Goal: Transaction & Acquisition: Purchase product/service

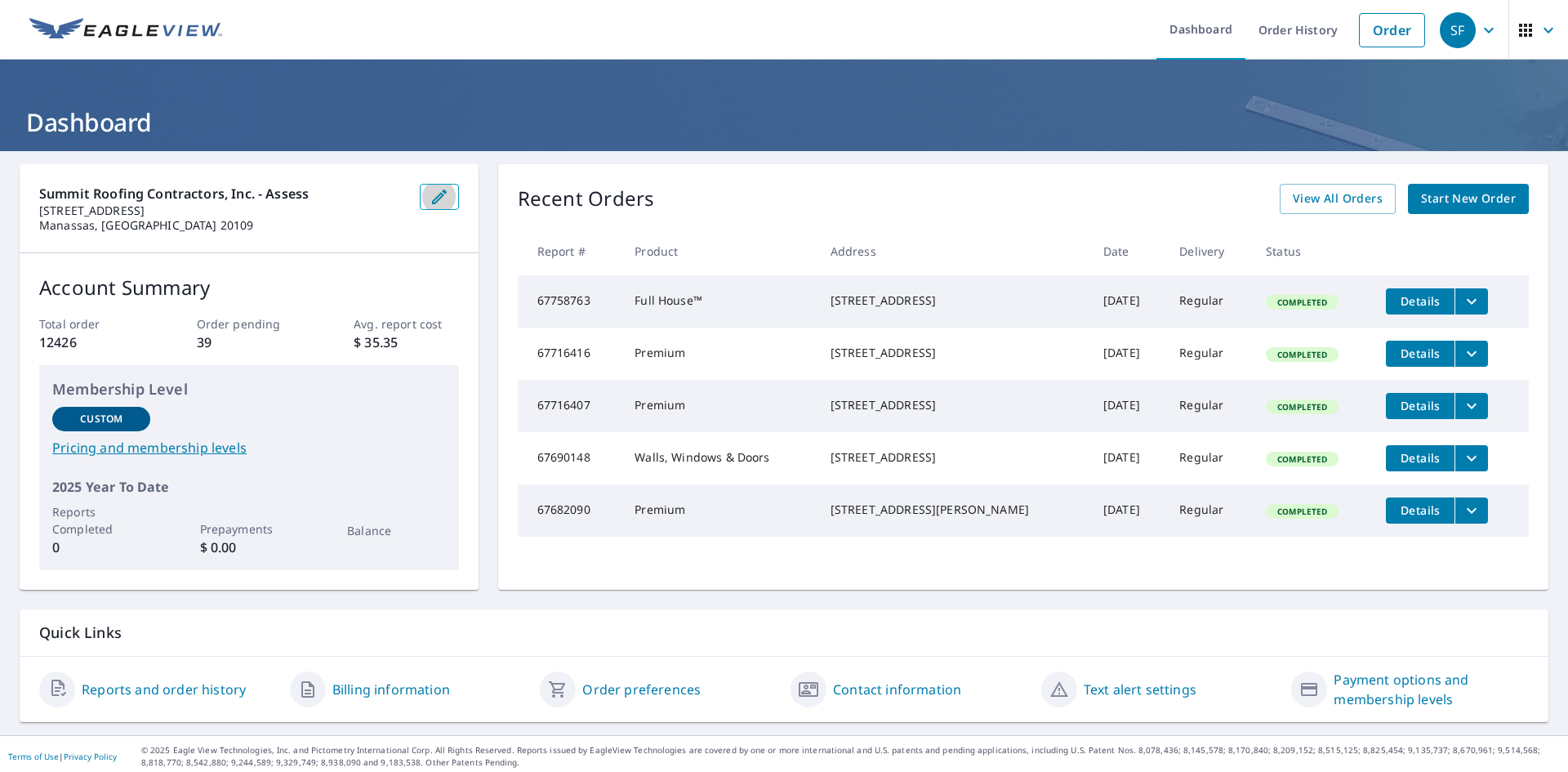
click at [444, 194] on icon "button" at bounding box center [439, 197] width 20 height 20
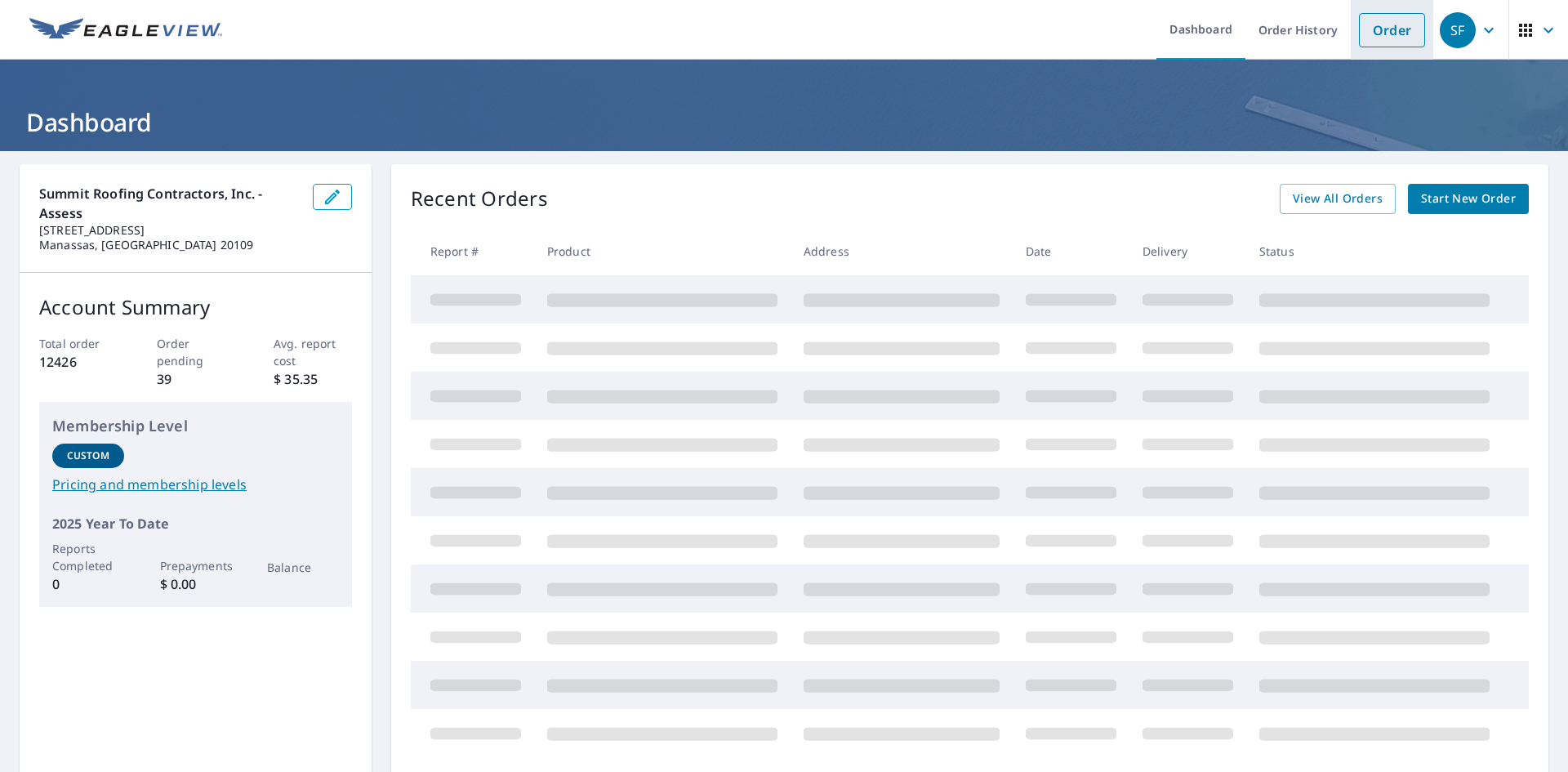
click at [1380, 37] on link "Order" at bounding box center [1393, 29] width 67 height 34
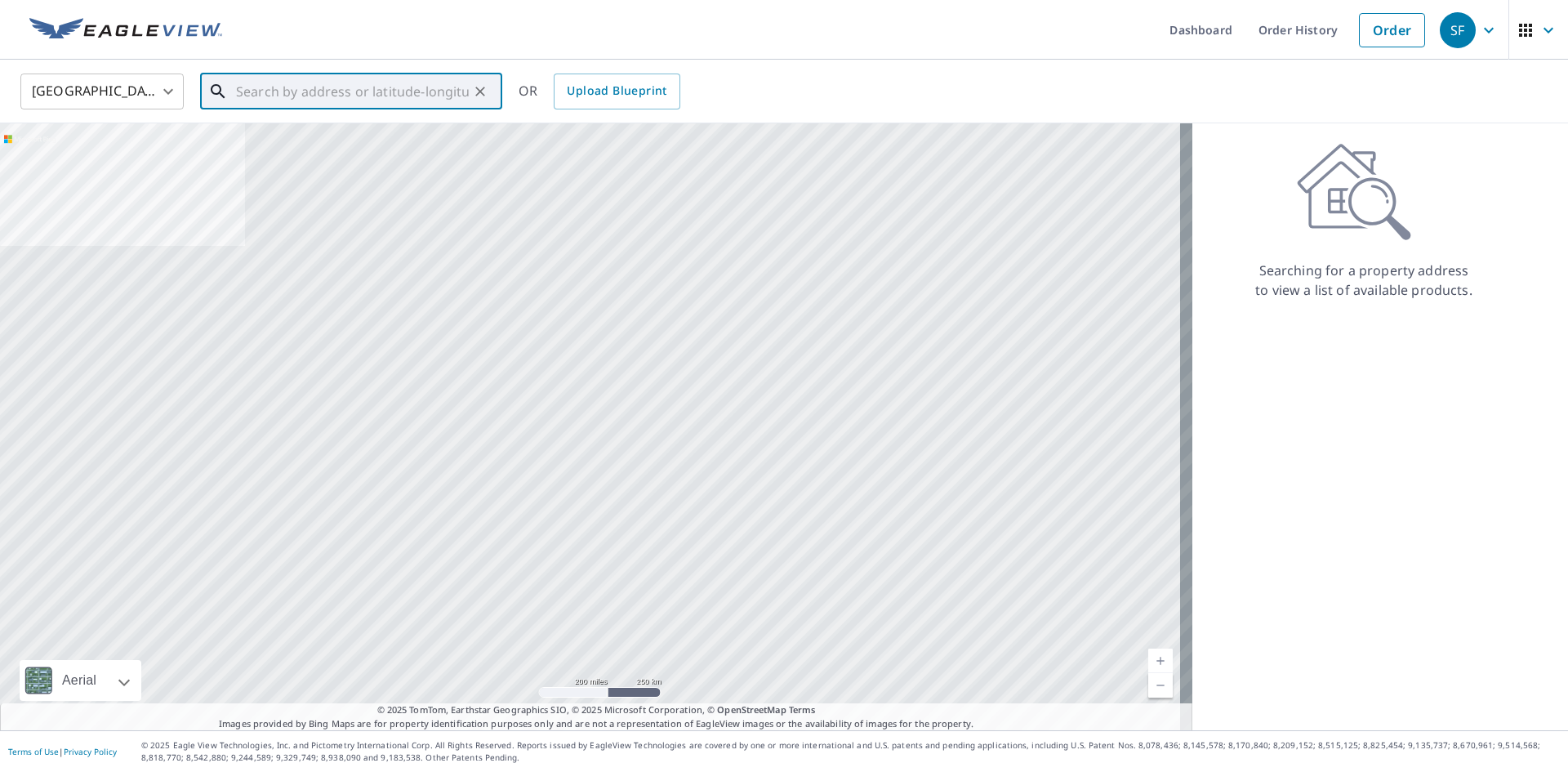
click at [244, 94] on input "text" at bounding box center [352, 91] width 233 height 46
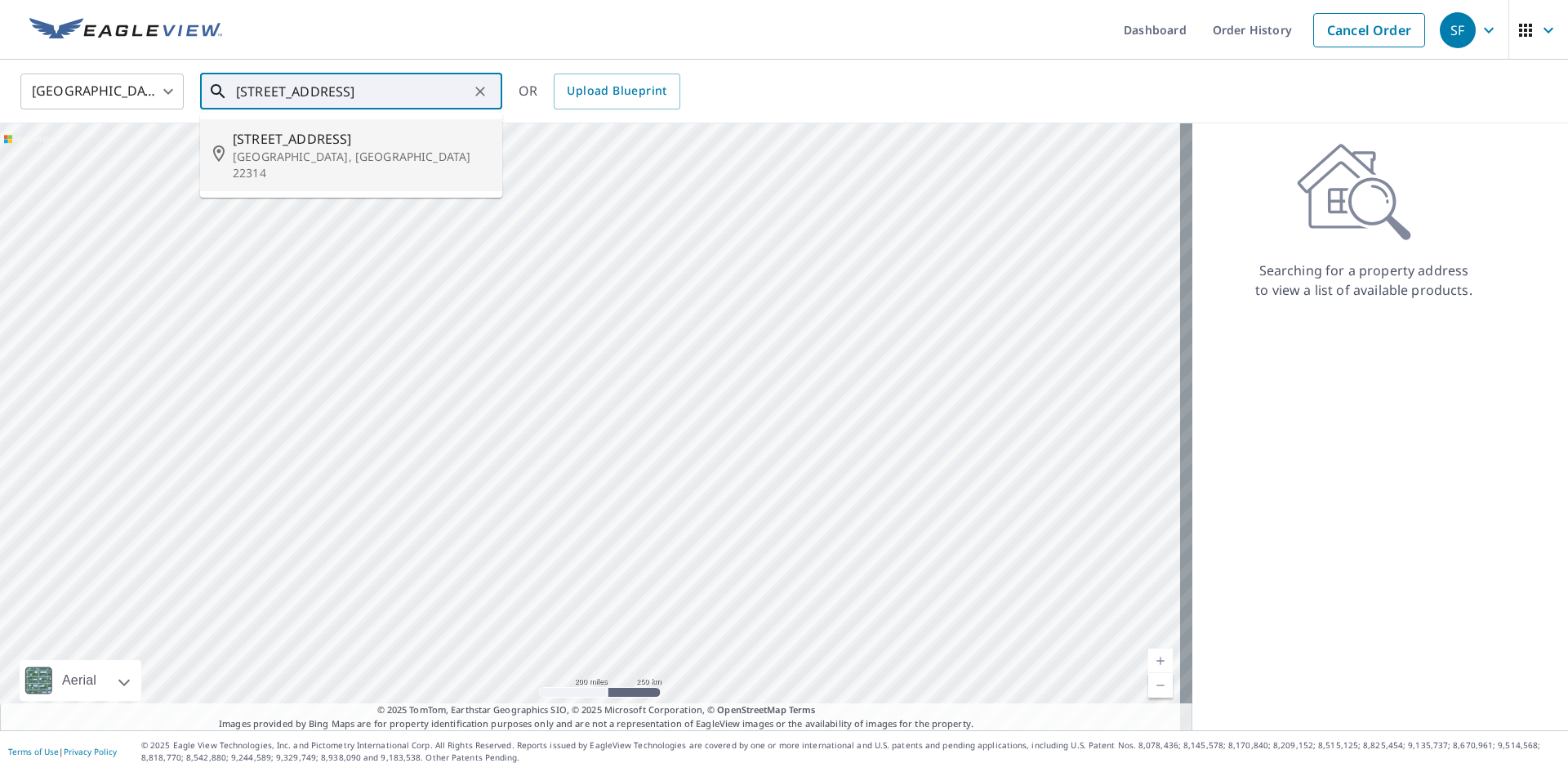
click at [330, 146] on span "[STREET_ADDRESS]" at bounding box center [361, 139] width 256 height 20
type input "[STREET_ADDRESS]"
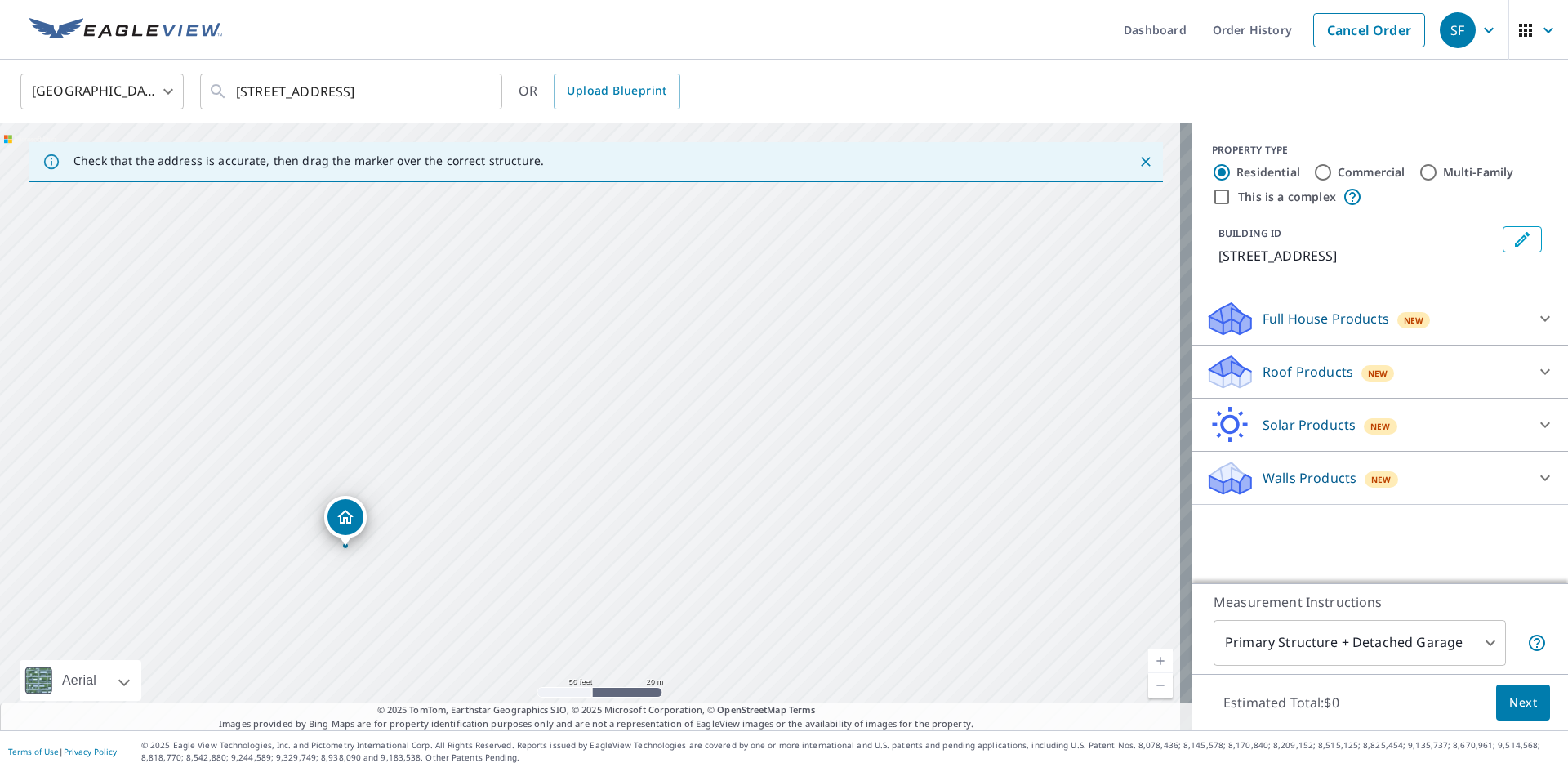
drag, startPoint x: 374, startPoint y: 396, endPoint x: 528, endPoint y: 370, distance: 156.2
click at [528, 370] on div "[STREET_ADDRESS]" at bounding box center [596, 427] width 1192 height 607
click at [1267, 378] on p "Roof Products" at bounding box center [1308, 372] width 91 height 20
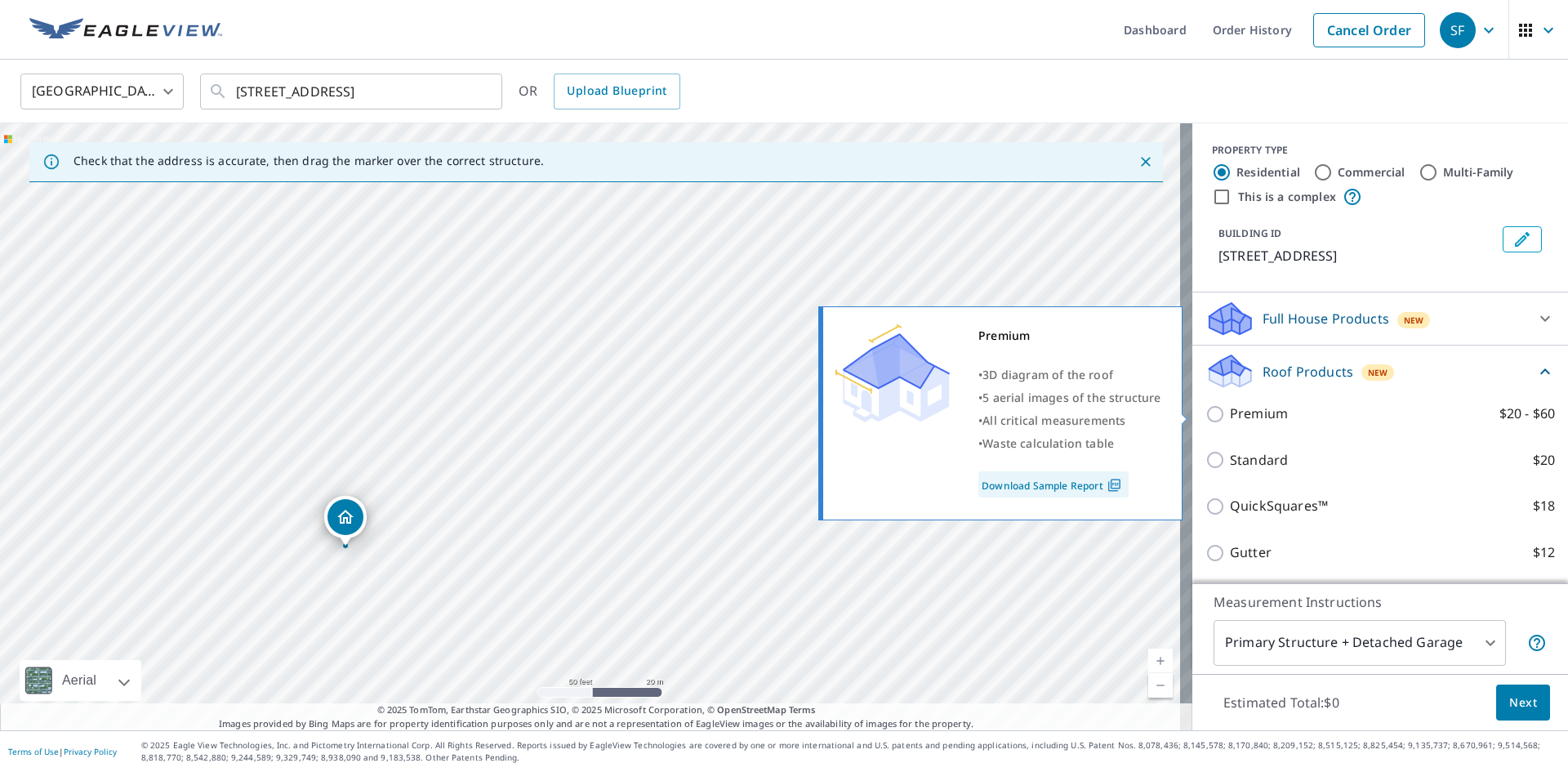
click at [1263, 422] on p "Premium" at bounding box center [1259, 413] width 58 height 21
click at [1230, 422] on input "Premium $20 - $60" at bounding box center [1218, 414] width 24 height 20
checkbox input "true"
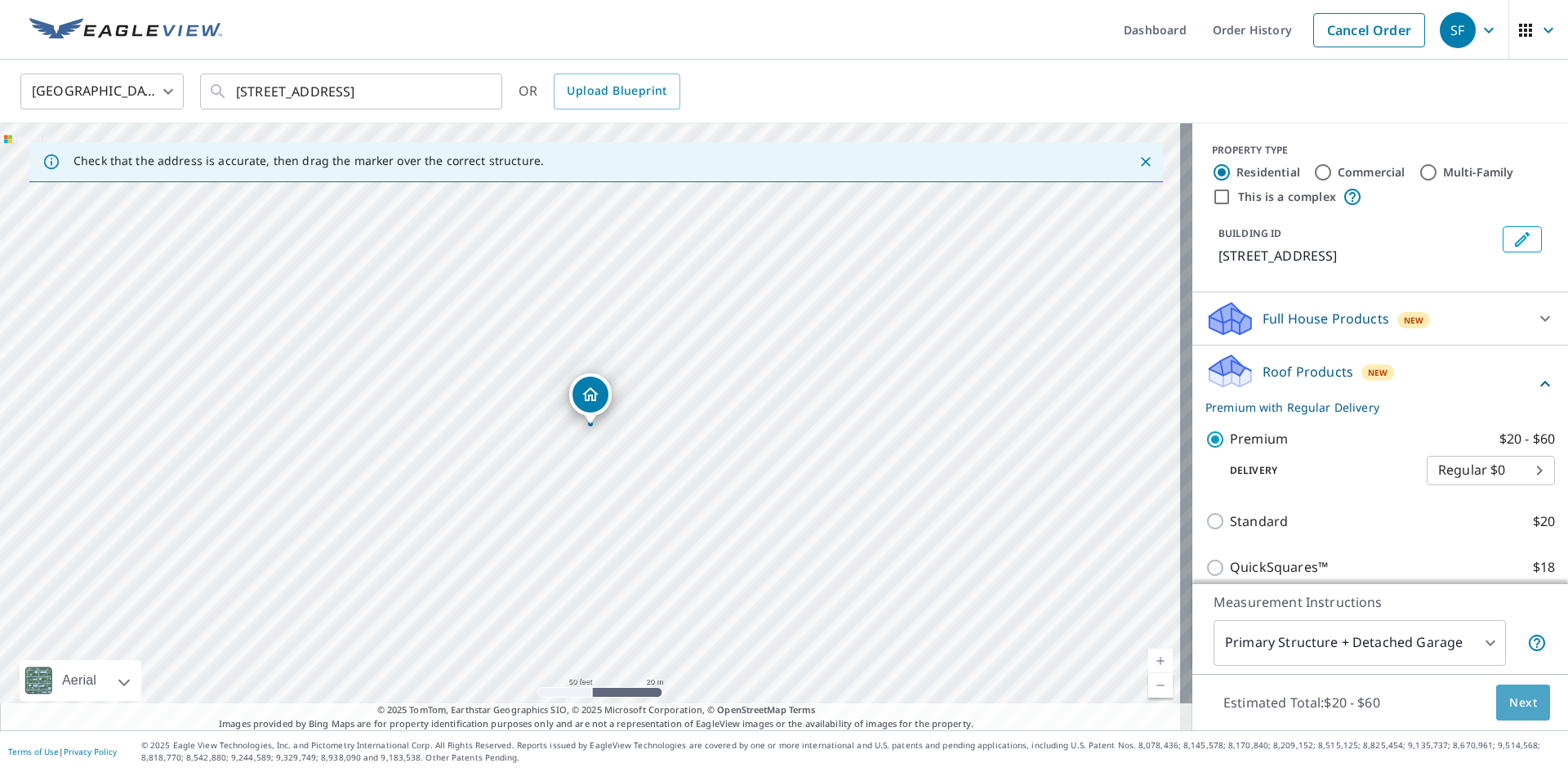
click at [1509, 710] on span "Next" at bounding box center [1523, 703] width 27 height 21
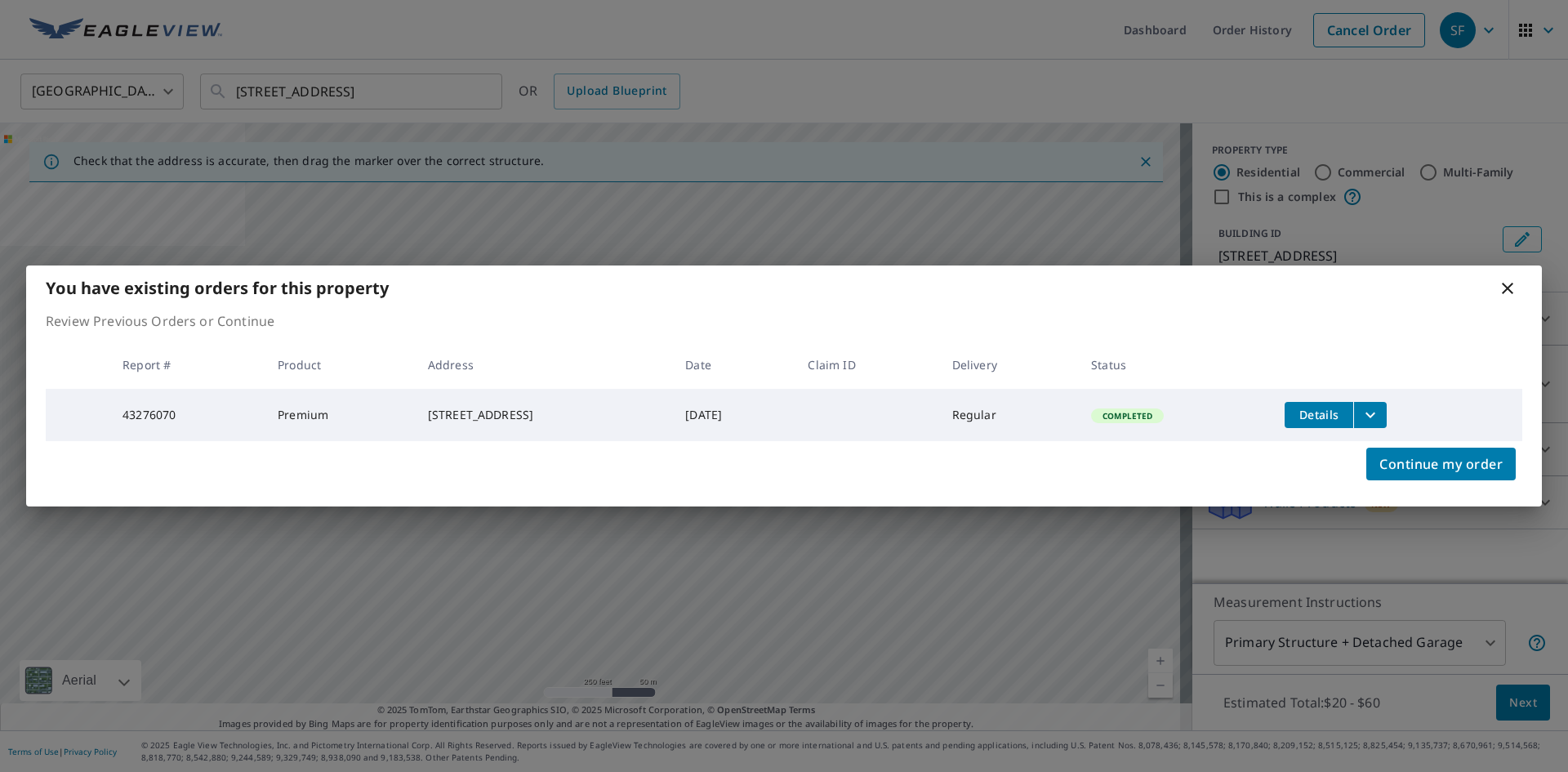
click at [1163, 418] on span "Completed" at bounding box center [1128, 416] width 69 height 12
click at [1163, 417] on span "Completed" at bounding box center [1128, 416] width 69 height 12
click at [1079, 415] on td "Regular" at bounding box center [1009, 414] width 139 height 52
click at [1387, 411] on button "filesDropdownBtn-43276070" at bounding box center [1370, 415] width 33 height 26
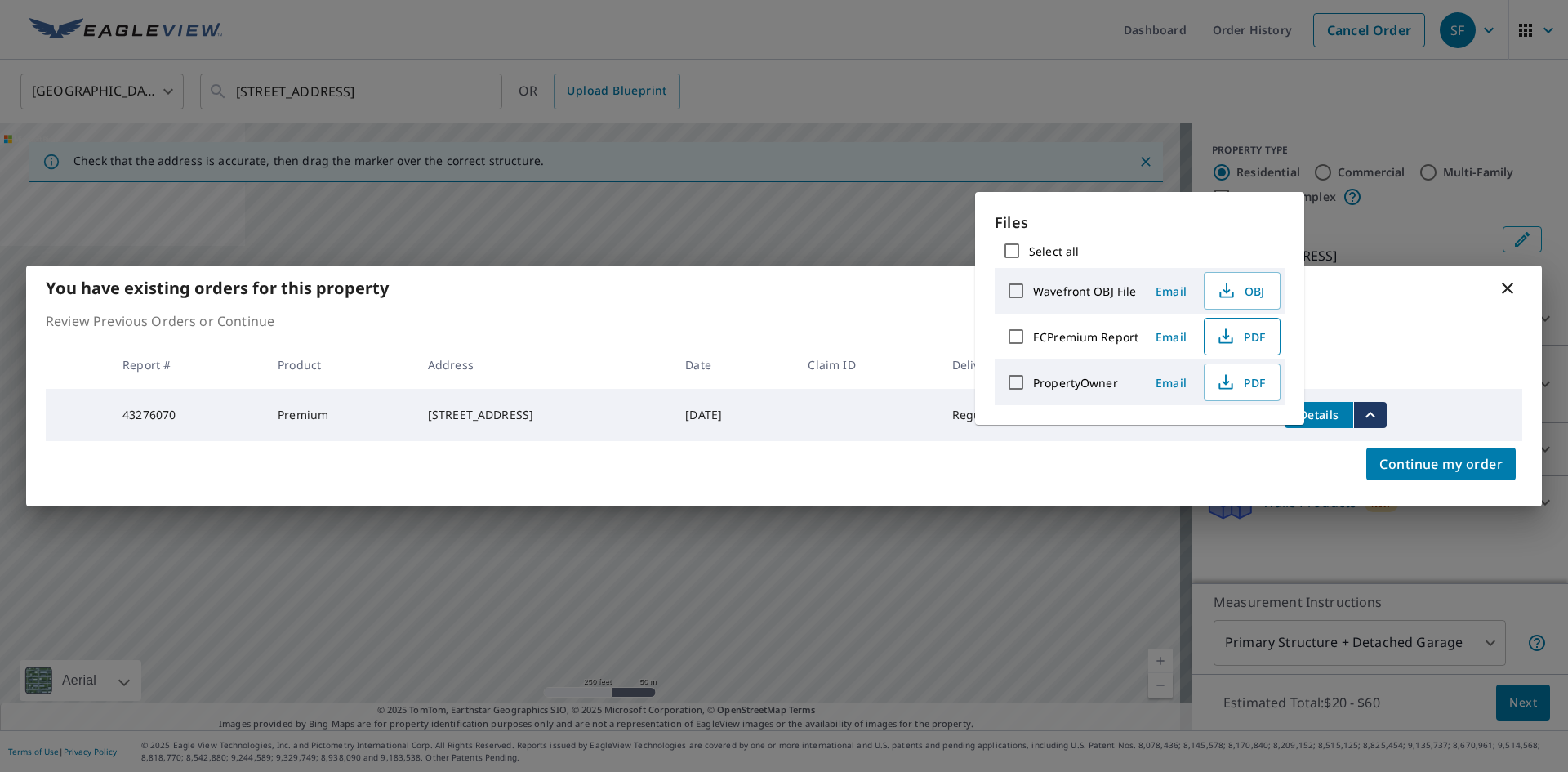
click at [1253, 335] on span "PDF" at bounding box center [1240, 337] width 52 height 20
